Goal: Check status: Check status

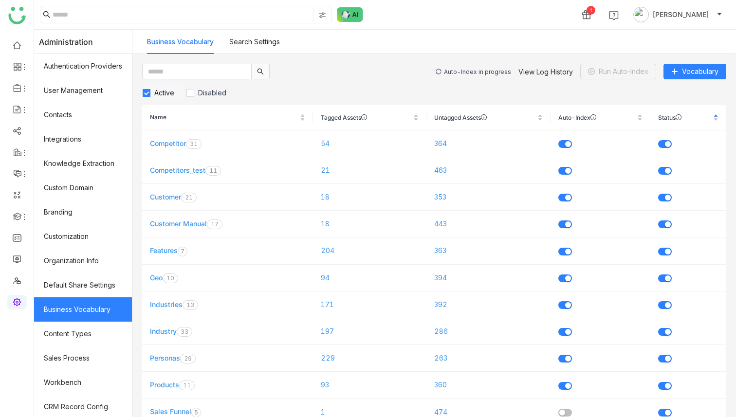
click at [482, 67] on div "Auto-Index in progress View Log History Run Auto-Index Vocabulary" at bounding box center [581, 72] width 291 height 16
click at [484, 68] on div "Auto-Index in progress" at bounding box center [477, 71] width 67 height 7
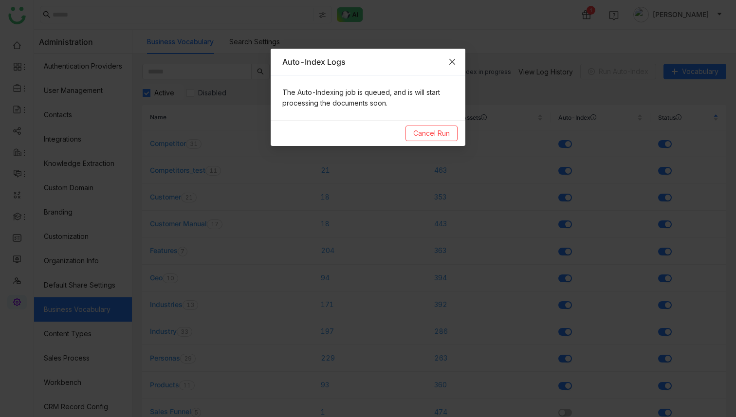
click at [464, 59] on span "Close" at bounding box center [452, 62] width 26 height 26
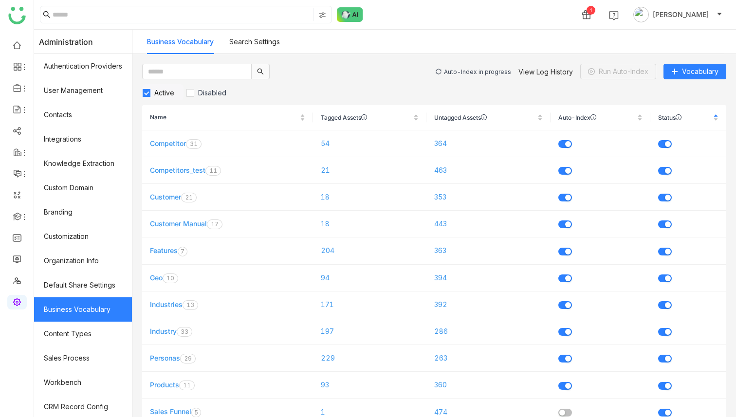
click at [473, 71] on div "Auto-Index in progress" at bounding box center [477, 71] width 67 height 7
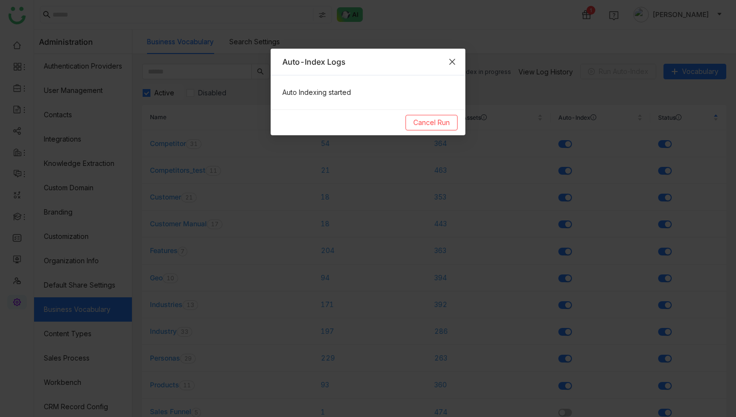
click at [457, 65] on span "Close" at bounding box center [452, 62] width 26 height 26
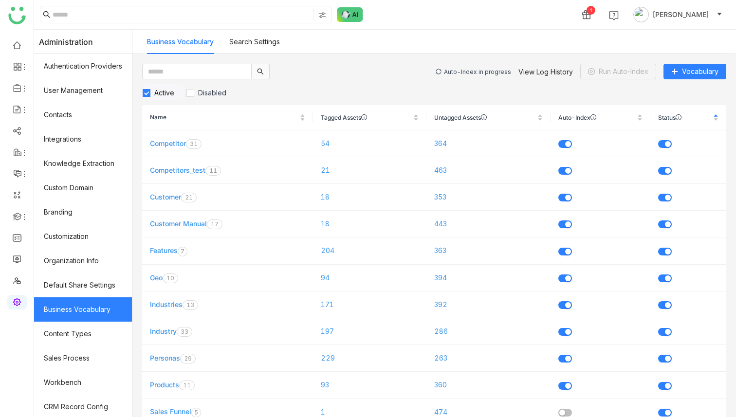
click at [467, 70] on div "Auto-Index in progress" at bounding box center [477, 71] width 67 height 7
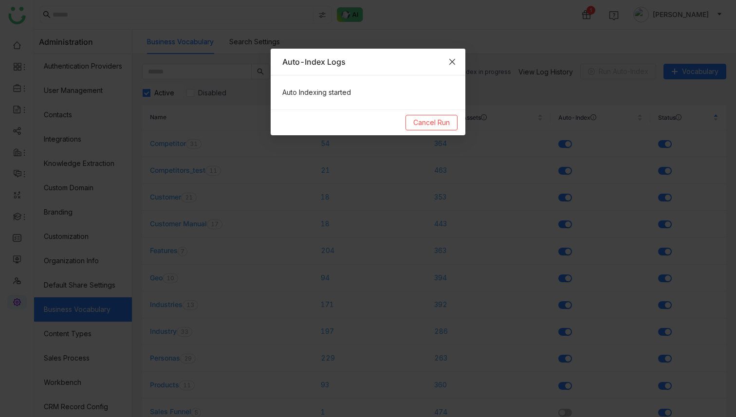
click at [454, 64] on icon "Close" at bounding box center [452, 62] width 8 height 8
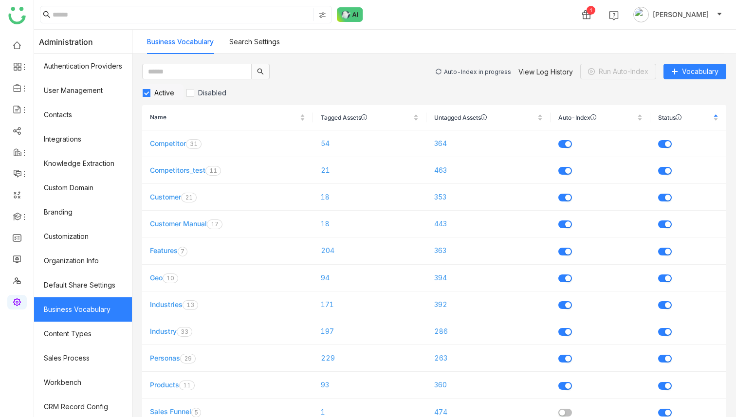
click at [467, 70] on div "Auto-Index in progress" at bounding box center [477, 71] width 67 height 7
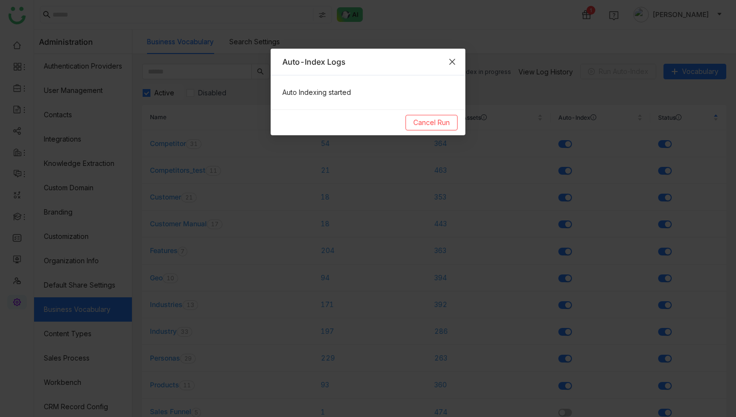
click at [453, 64] on icon "Close" at bounding box center [452, 62] width 8 height 8
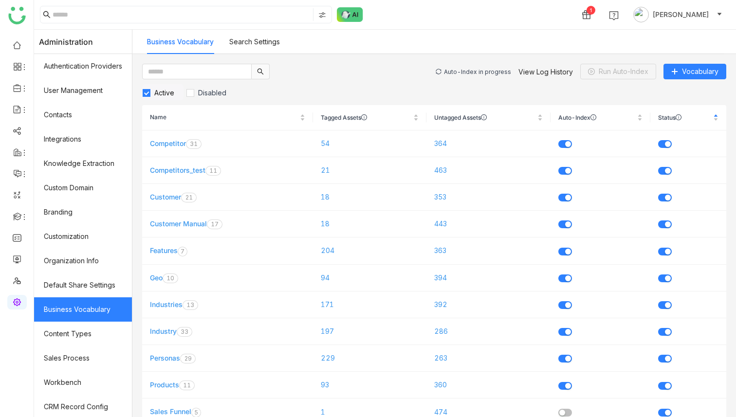
click at [470, 73] on div "Auto-Index in progress" at bounding box center [477, 71] width 67 height 7
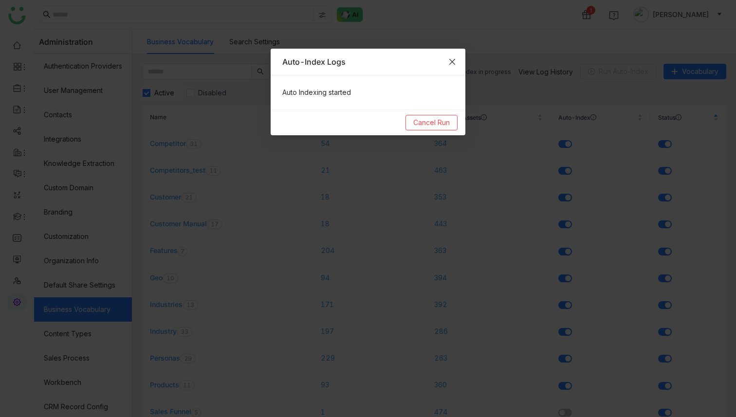
click at [452, 65] on icon "Close" at bounding box center [452, 62] width 8 height 8
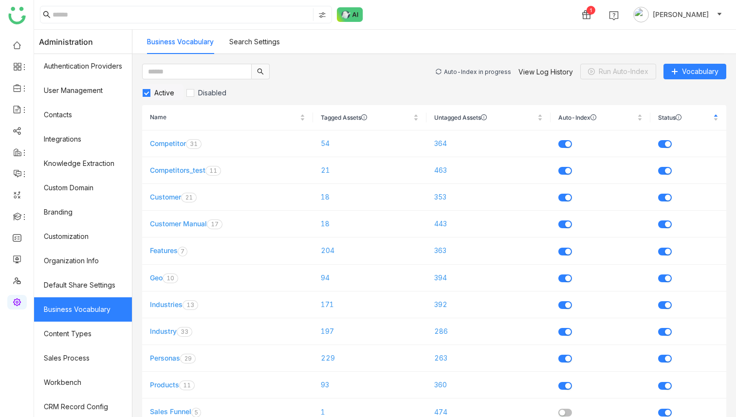
click at [471, 73] on div "Auto-Index in progress" at bounding box center [477, 71] width 67 height 7
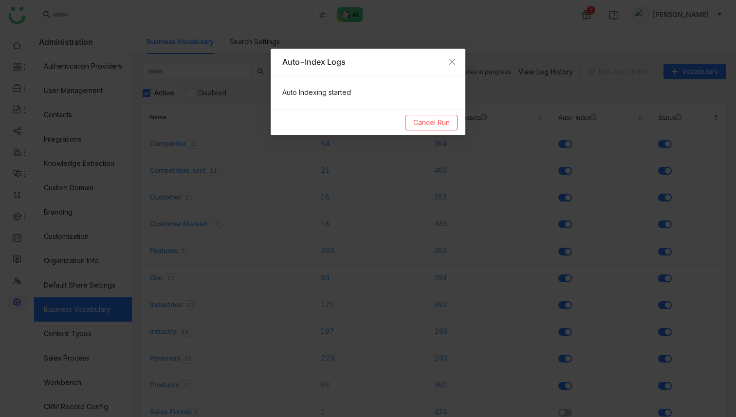
click at [532, 72] on nz-modal-container "Auto-Index Logs Auto Indexing started Cancel Run" at bounding box center [368, 208] width 736 height 417
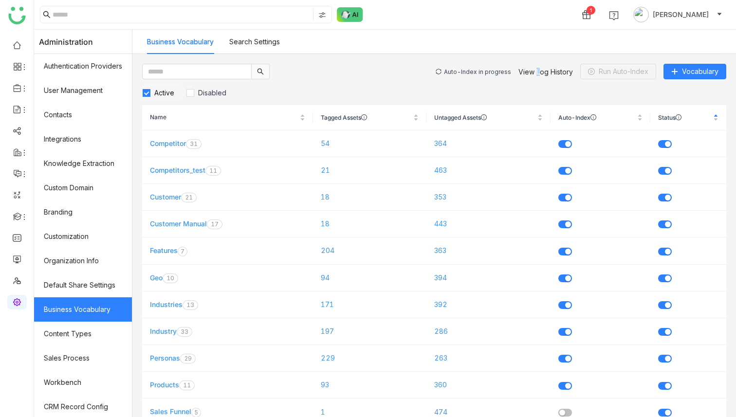
click at [532, 72] on link "View Log History" at bounding box center [545, 72] width 55 height 8
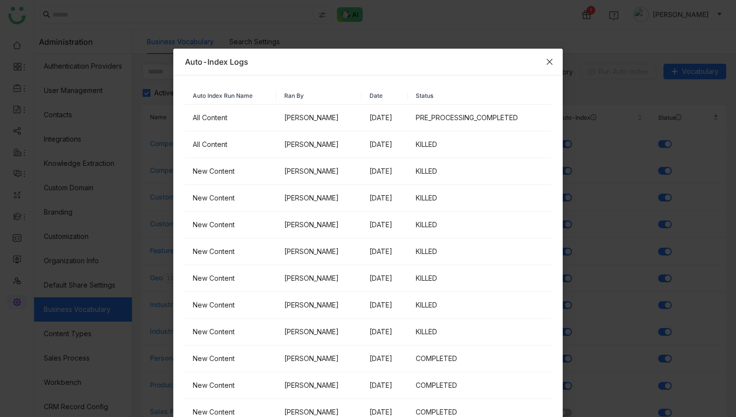
click at [547, 62] on icon "Close" at bounding box center [550, 62] width 8 height 8
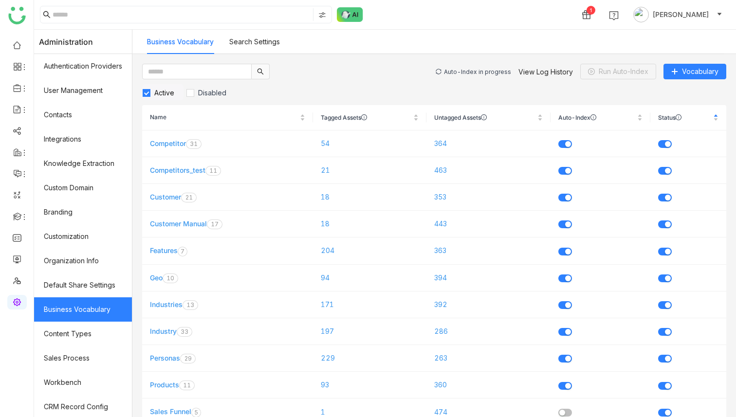
click at [494, 73] on div "Auto-Index in progress" at bounding box center [477, 71] width 67 height 7
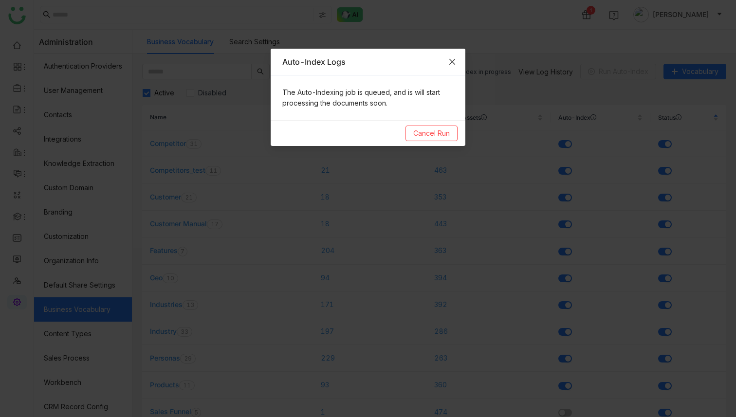
click at [450, 62] on icon "Close" at bounding box center [452, 62] width 6 height 6
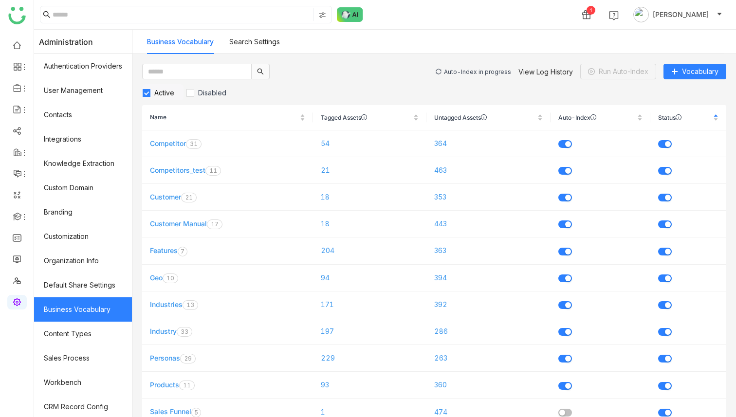
click at [464, 74] on div "Auto-Index in progress" at bounding box center [477, 71] width 67 height 7
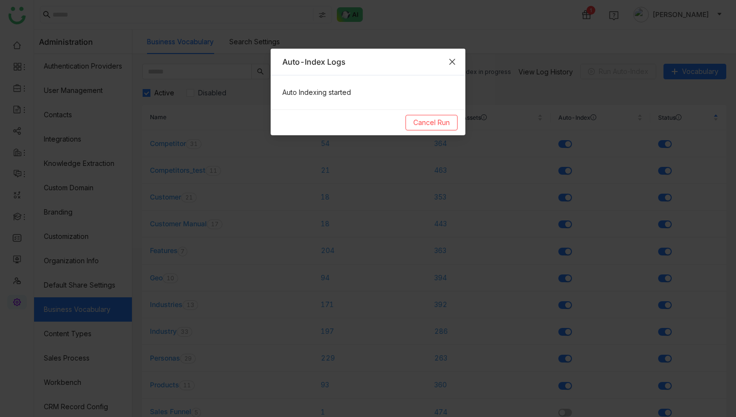
click at [455, 66] on span "Close" at bounding box center [452, 62] width 26 height 26
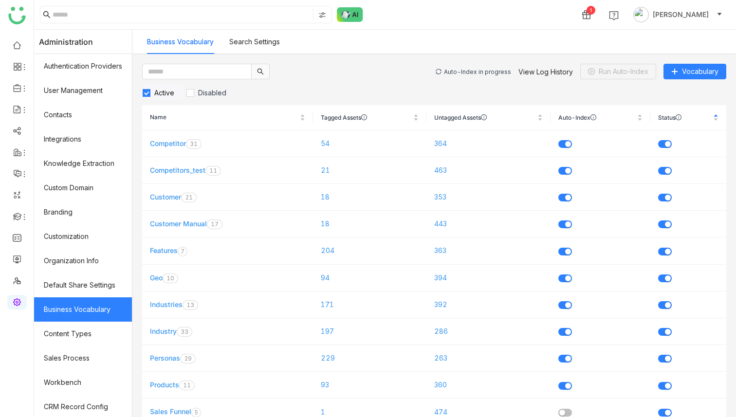
click at [465, 72] on div "Auto-Index in progress" at bounding box center [477, 71] width 67 height 7
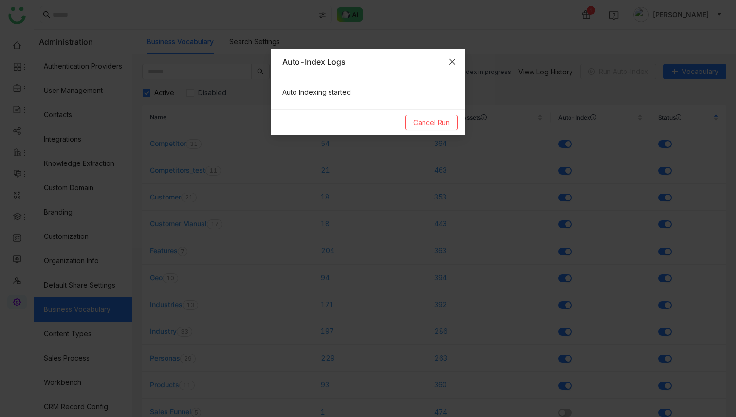
click at [453, 67] on span "Close" at bounding box center [452, 62] width 26 height 26
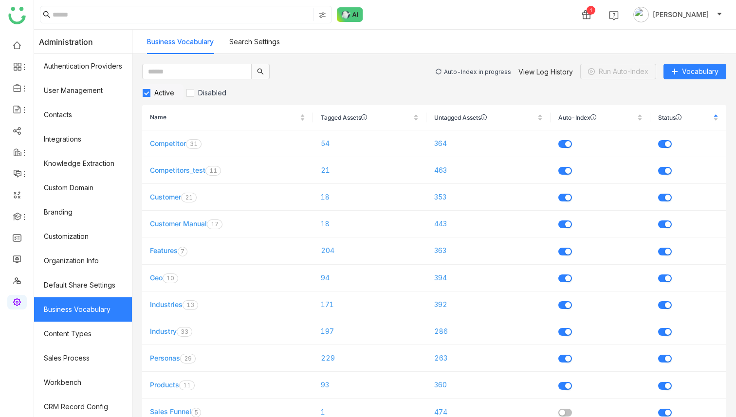
click at [471, 71] on div "Auto-Index in progress" at bounding box center [477, 71] width 67 height 7
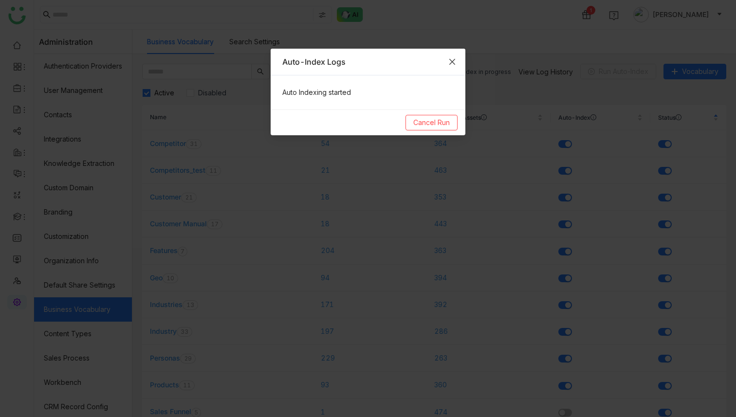
click at [454, 61] on icon "Close" at bounding box center [452, 62] width 8 height 8
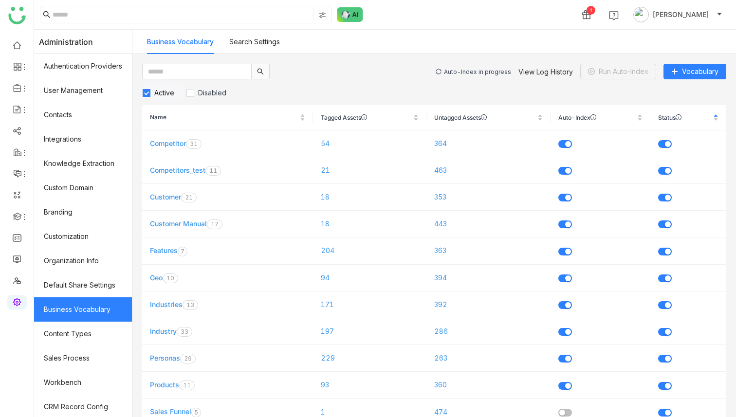
click at [468, 73] on div "Auto-Index in progress" at bounding box center [477, 71] width 67 height 7
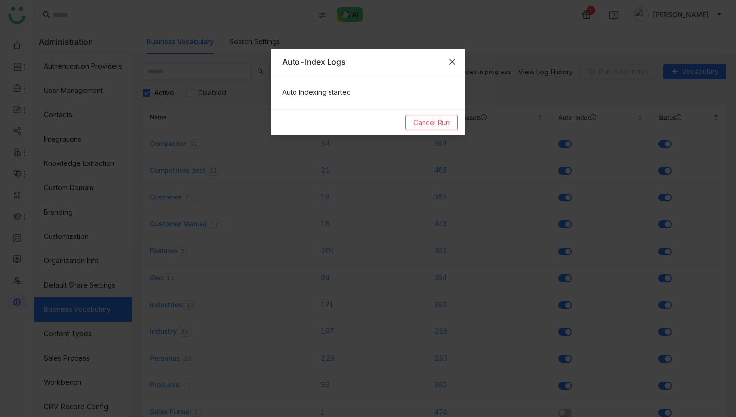
click at [456, 62] on span "Close" at bounding box center [452, 62] width 26 height 26
